Goal: Task Accomplishment & Management: Use online tool/utility

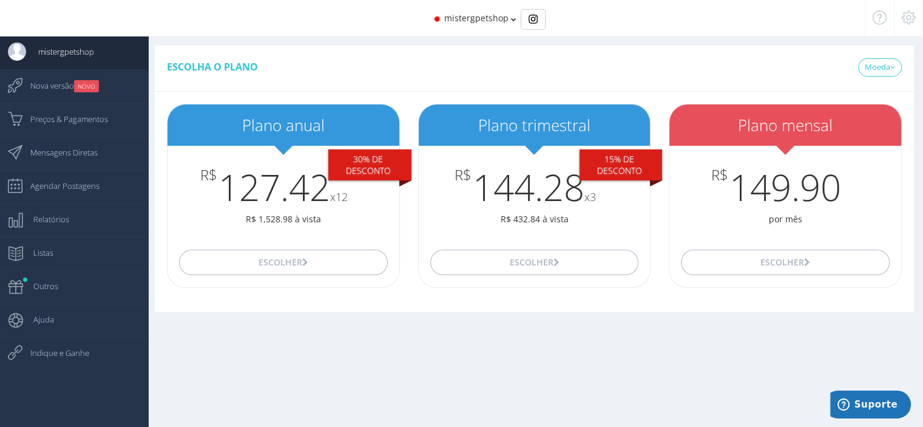
click at [483, 21] on span "mistergpetshop" at bounding box center [476, 18] width 64 height 12
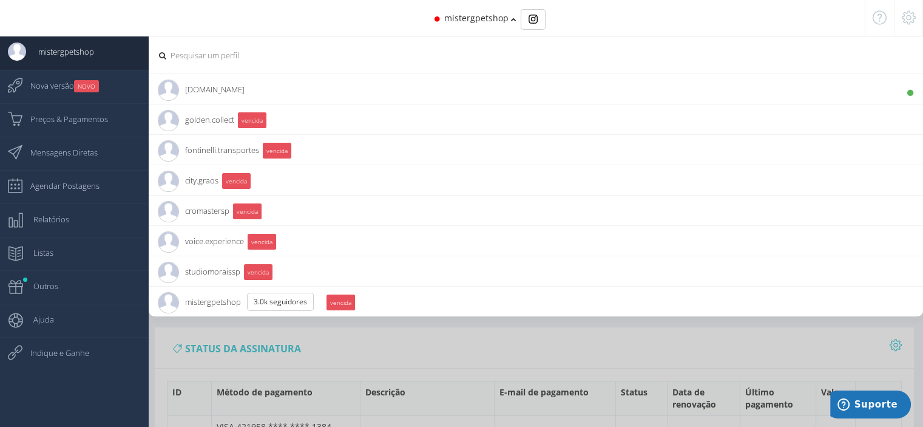
click at [189, 84] on span "goldenplast.br 338 Seguidores" at bounding box center [201, 89] width 87 height 30
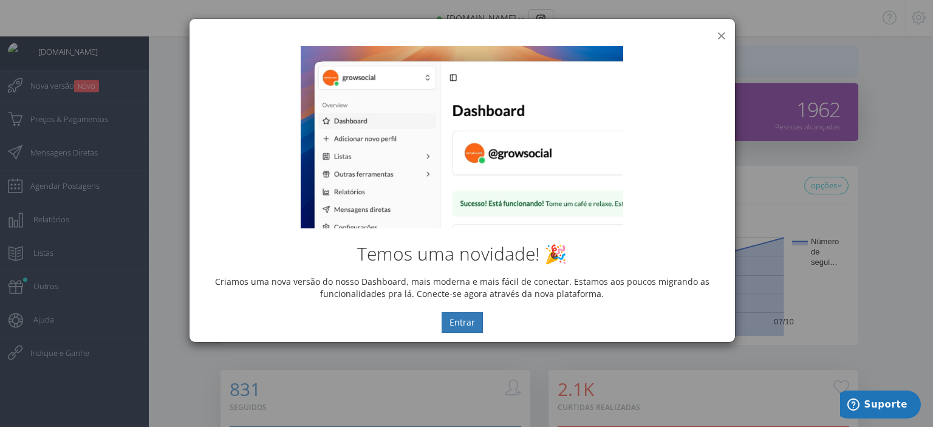
click at [720, 36] on button "×" at bounding box center [720, 35] width 9 height 16
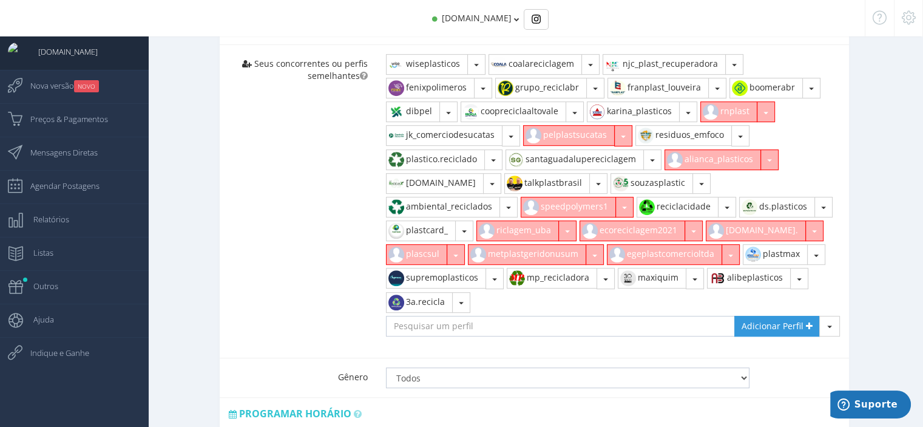
scroll to position [748, 0]
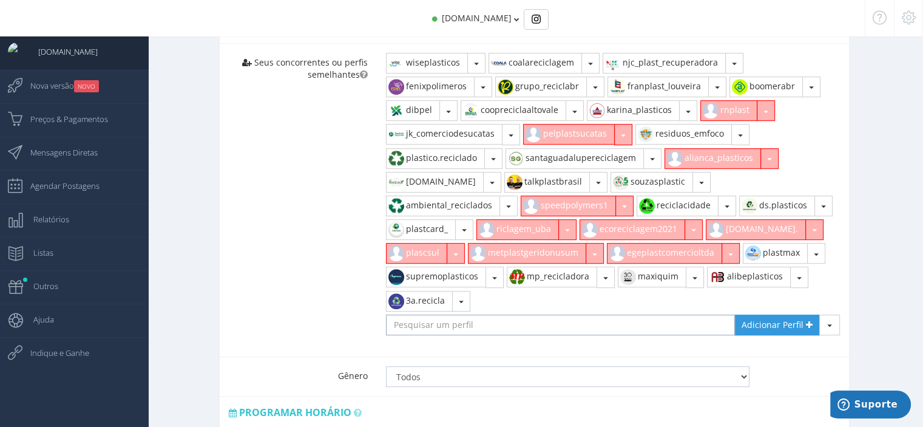
click at [520, 316] on input "text" at bounding box center [560, 325] width 349 height 21
click at [389, 319] on input "wiseplasticos" at bounding box center [560, 325] width 349 height 21
type input "@wiseplasticos"
click at [790, 324] on span "Adicionar Perfil" at bounding box center [773, 325] width 62 height 12
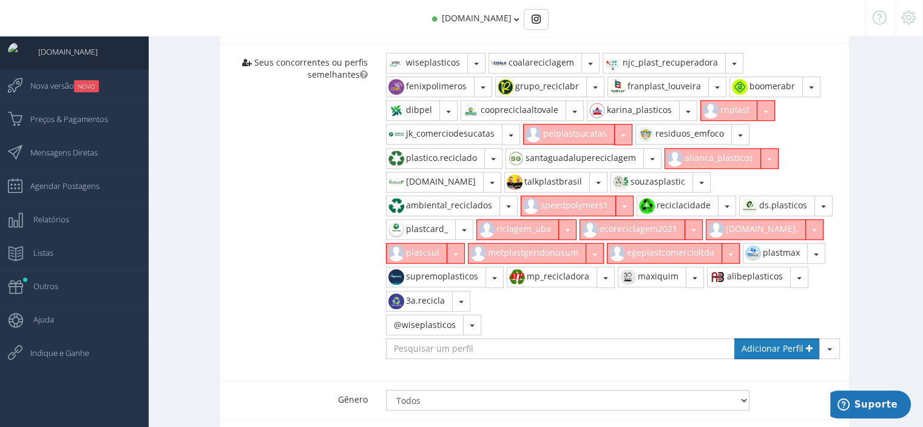
scroll to position [743, 0]
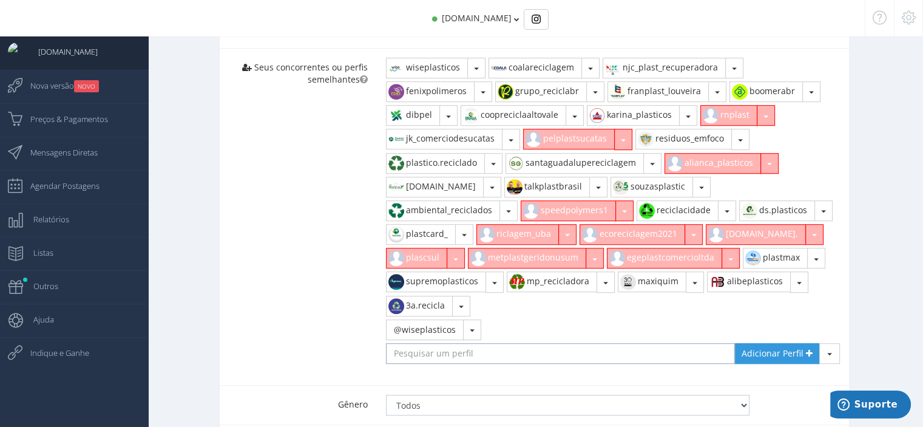
click at [424, 353] on input "text" at bounding box center [560, 353] width 349 height 21
type input "raposoplasticos"
click at [780, 347] on span "Adicionar Perfil" at bounding box center [773, 353] width 62 height 12
click at [80, 155] on span "Mensagens Diretas" at bounding box center [58, 152] width 80 height 30
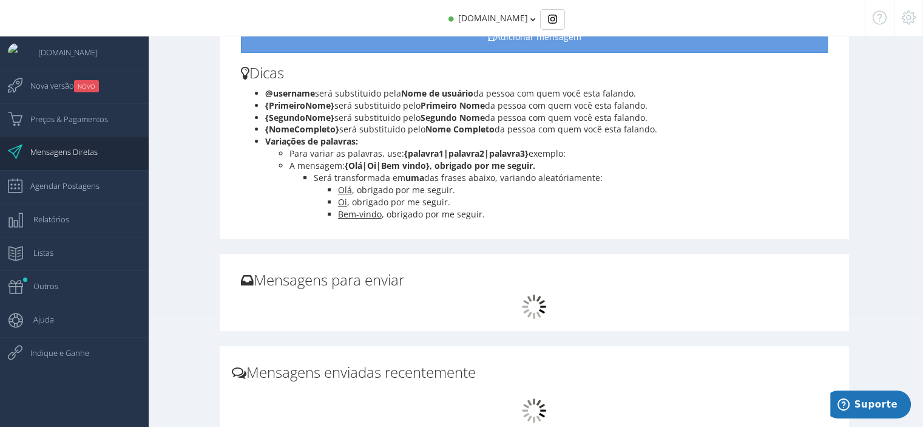
scroll to position [350, 0]
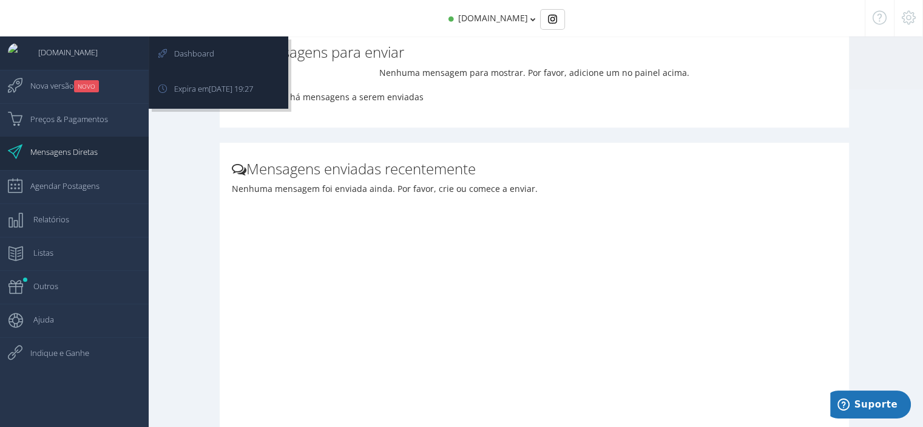
click at [51, 48] on span "[DOMAIN_NAME]" at bounding box center [62, 52] width 72 height 30
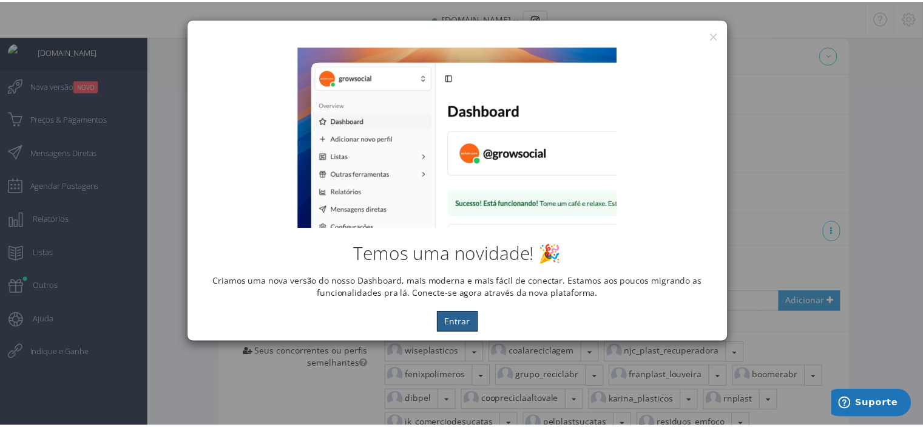
scroll to position [458, 0]
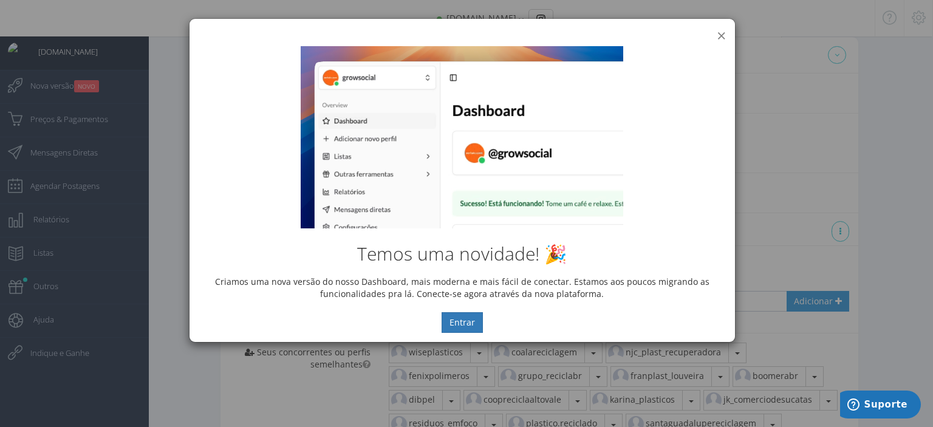
click at [716, 32] on button "×" at bounding box center [720, 35] width 9 height 16
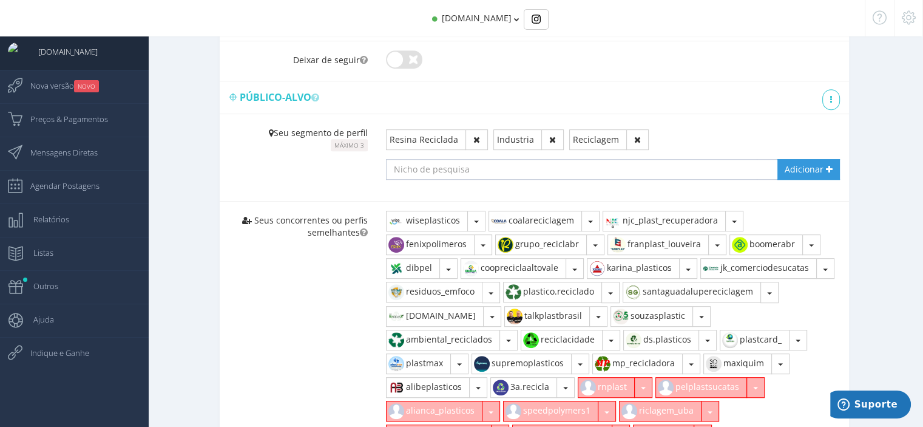
scroll to position [619, 0]
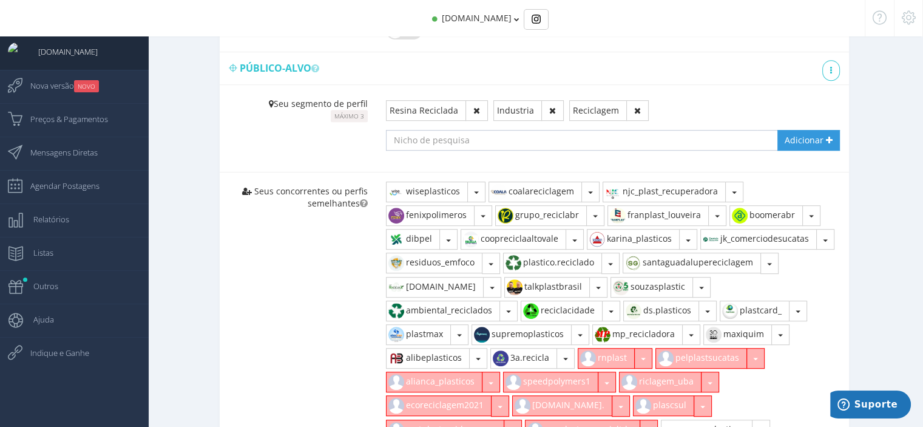
drag, startPoint x: 582, startPoint y: 143, endPoint x: 587, endPoint y: 147, distance: 6.9
click at [587, 147] on input "text" at bounding box center [572, 140] width 372 height 21
type input "p"
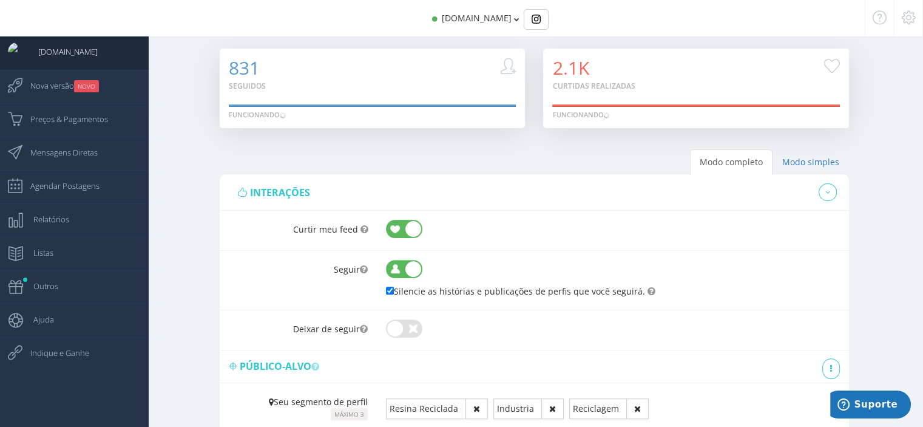
scroll to position [276, 0]
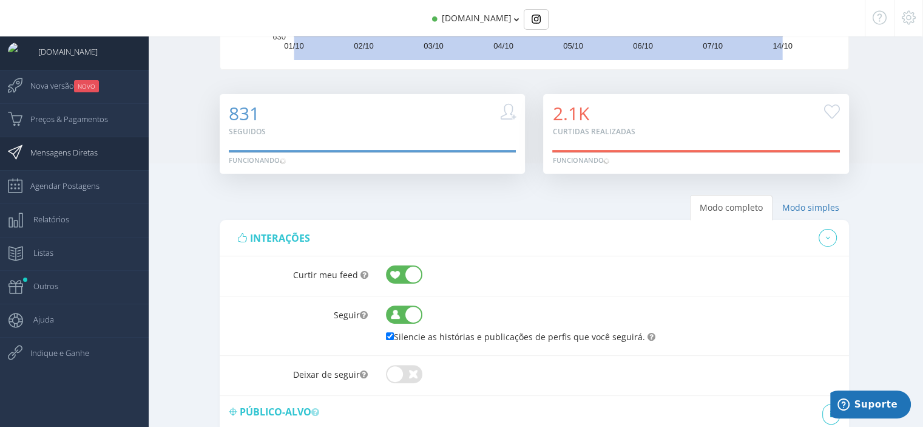
click at [66, 152] on span "Mensagens Diretas" at bounding box center [58, 152] width 80 height 30
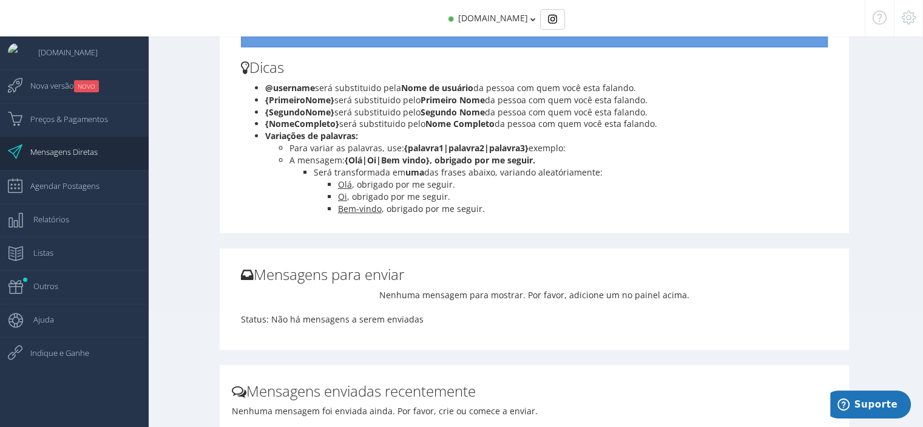
scroll to position [126, 0]
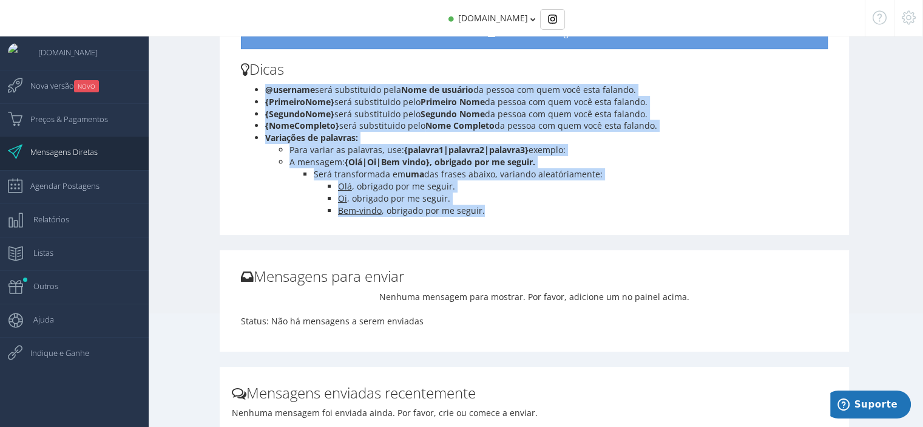
drag, startPoint x: 267, startPoint y: 89, endPoint x: 562, endPoint y: 223, distance: 324.2
click at [564, 223] on div "Adicionar uma nova mensagem para enviar Dê seu feedback re-autenticar Dicas uma" at bounding box center [535, 82] width 630 height 306
click at [518, 218] on div "@username será substituido pela Nome de usuário da pessoa com quem você esta fa…" at bounding box center [534, 154] width 605 height 140
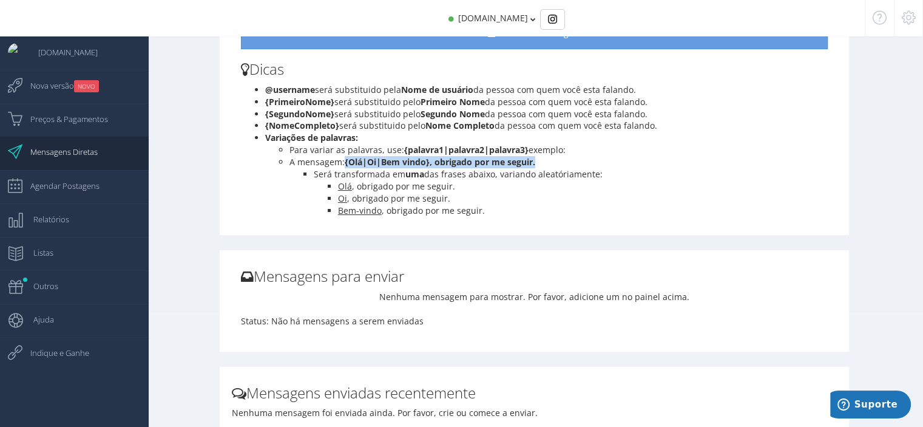
drag, startPoint x: 344, startPoint y: 162, endPoint x: 539, endPoint y: 163, distance: 195.5
click at [539, 163] on li "A mensagem: {Olá|Oi|Bem vindo}, obrigado por me seguir." at bounding box center [559, 162] width 539 height 12
copy li "{Olá|Oi|Bem vindo}, obrigado por me seguir."
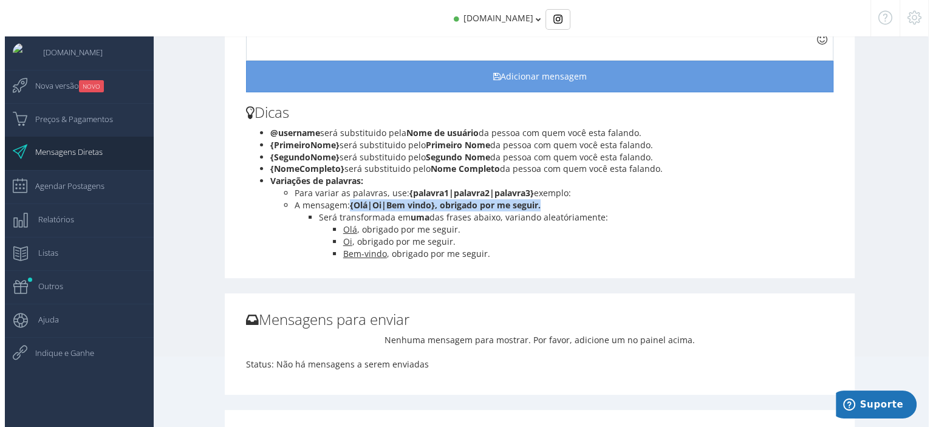
scroll to position [51, 0]
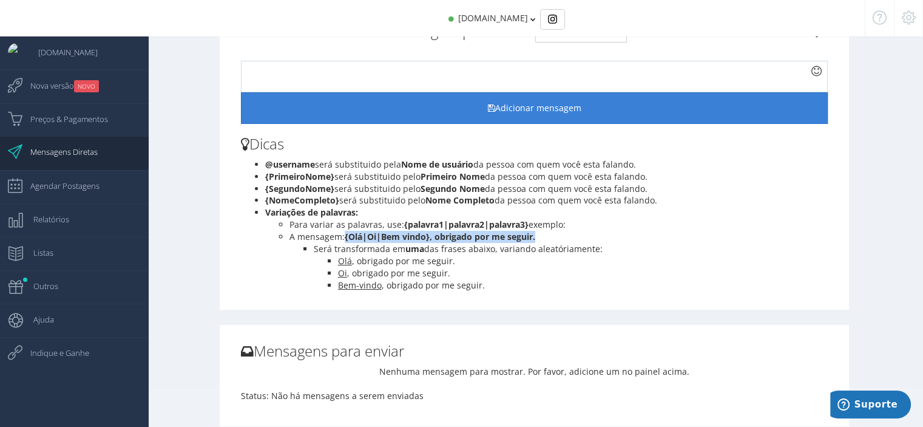
click at [494, 99] on button "Adicionar mensagem" at bounding box center [534, 108] width 587 height 32
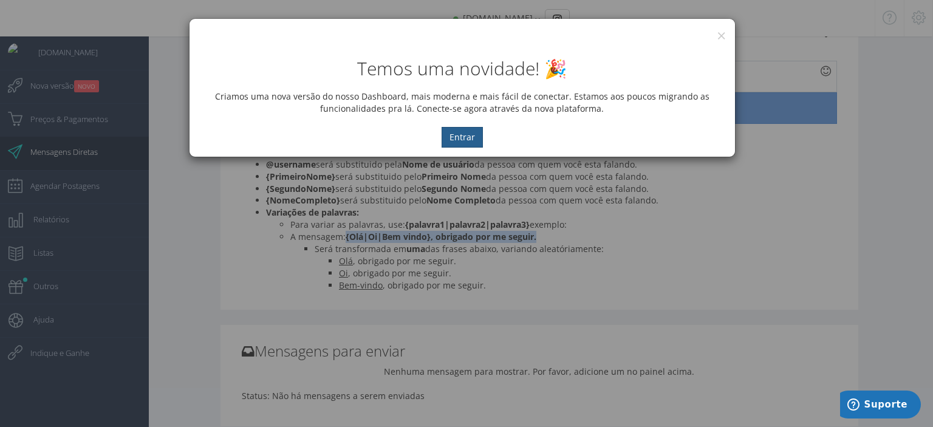
click at [466, 130] on button "Entrar" at bounding box center [461, 137] width 41 height 21
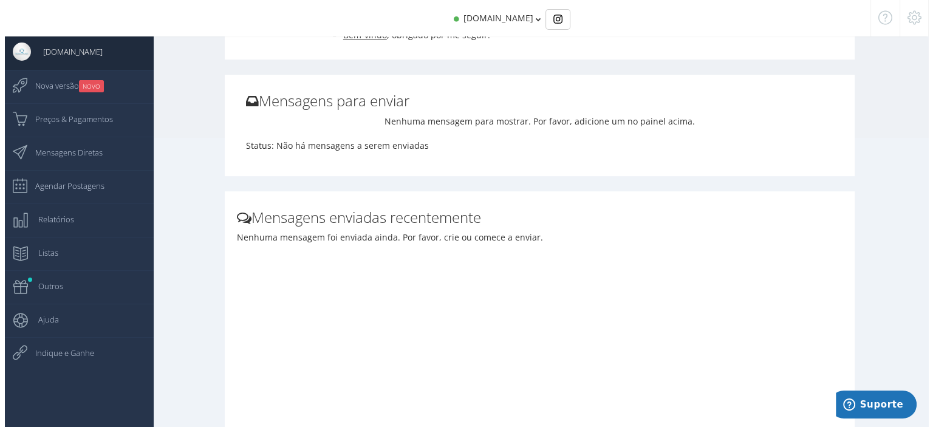
scroll to position [36, 0]
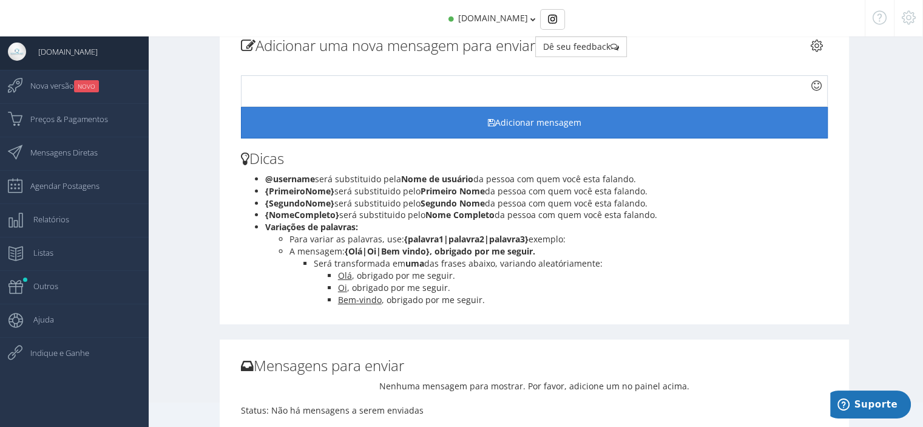
click at [559, 116] on button "Adicionar mensagem" at bounding box center [534, 123] width 587 height 32
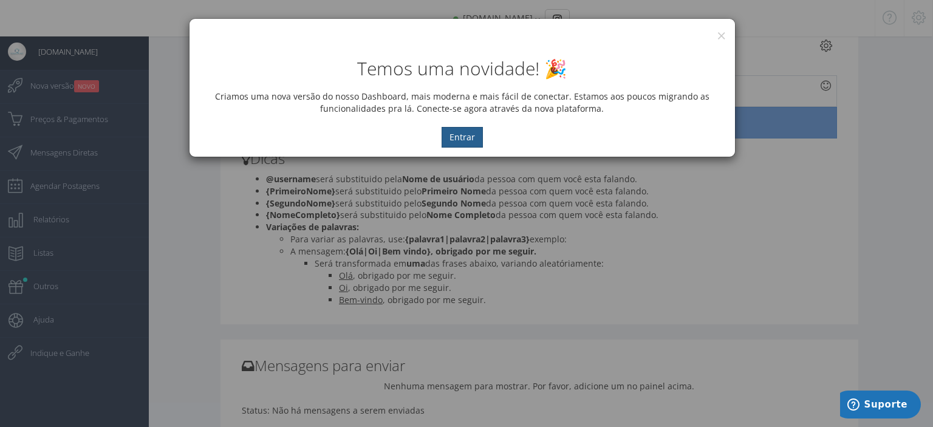
click at [472, 131] on button "Entrar" at bounding box center [461, 137] width 41 height 21
